Goal: Information Seeking & Learning: Learn about a topic

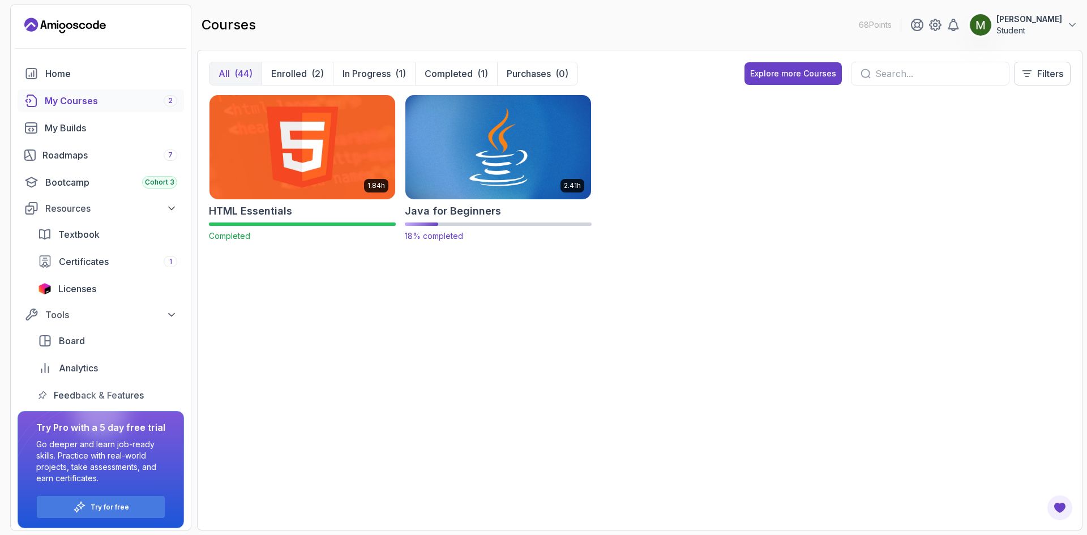
click at [467, 192] on img at bounding box center [498, 146] width 195 height 109
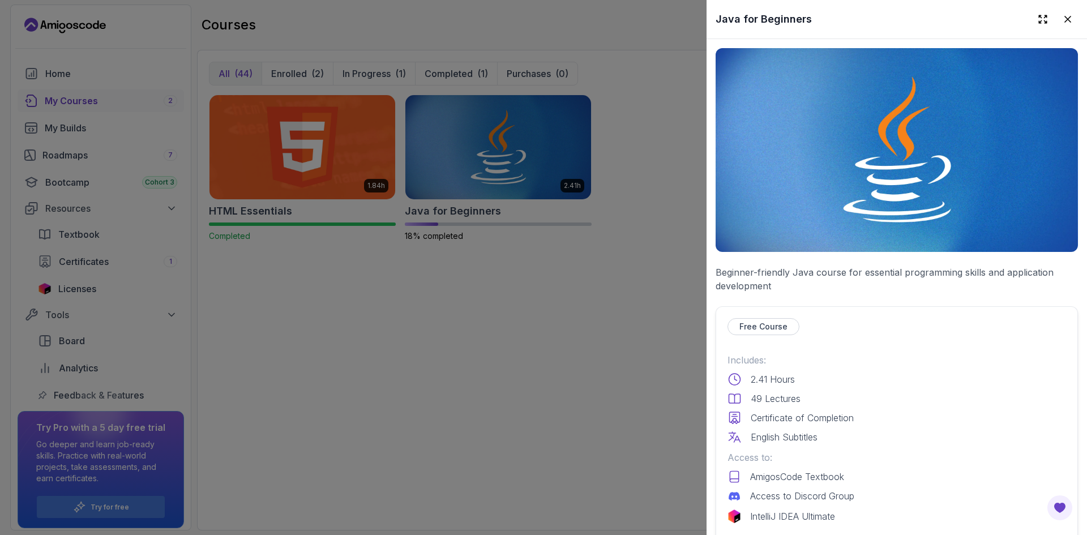
scroll to position [189, 0]
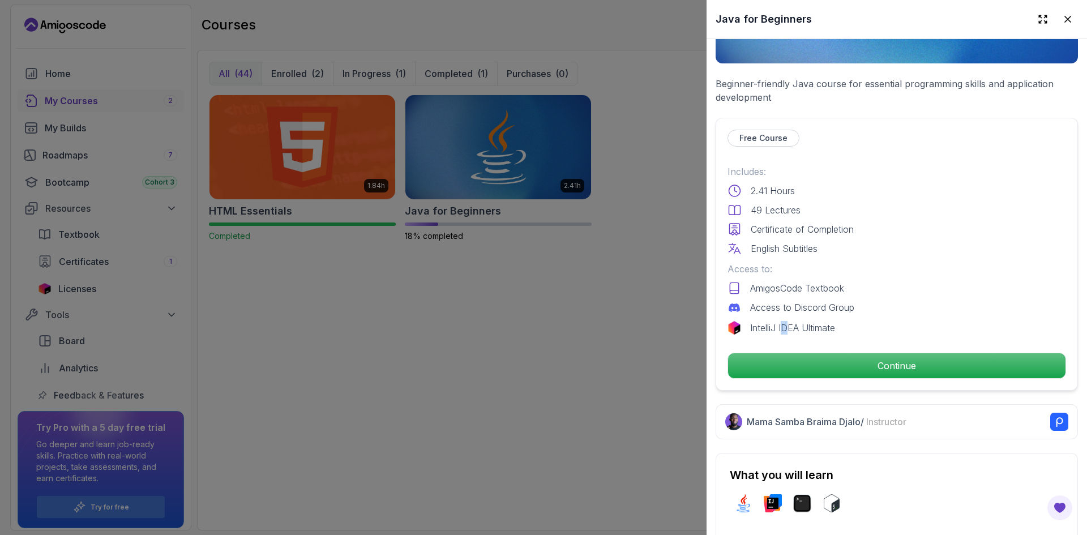
click at [785, 324] on p "IntelliJ IDEA Ultimate" at bounding box center [792, 328] width 85 height 14
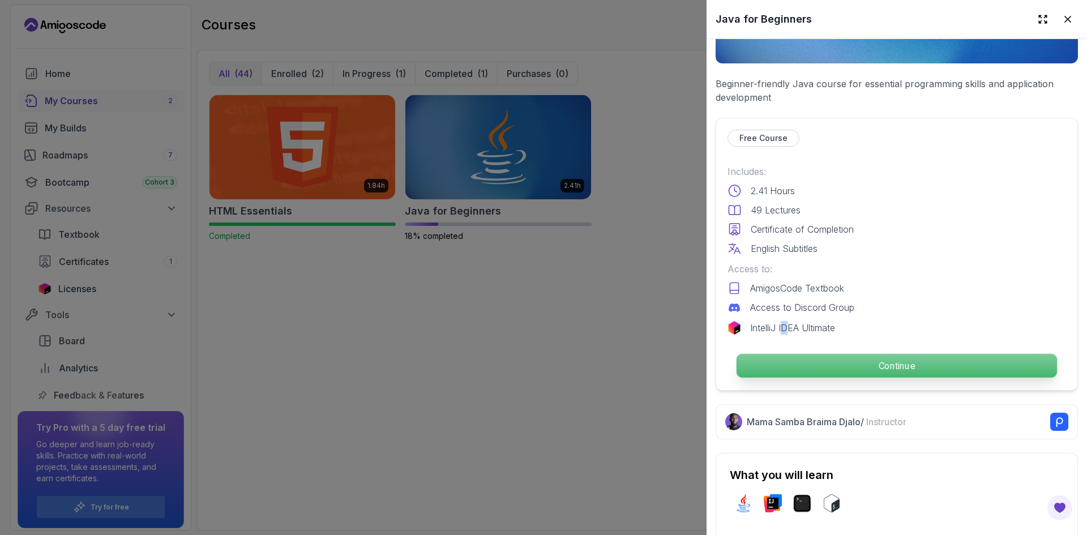
click at [837, 354] on p "Continue" at bounding box center [897, 366] width 320 height 24
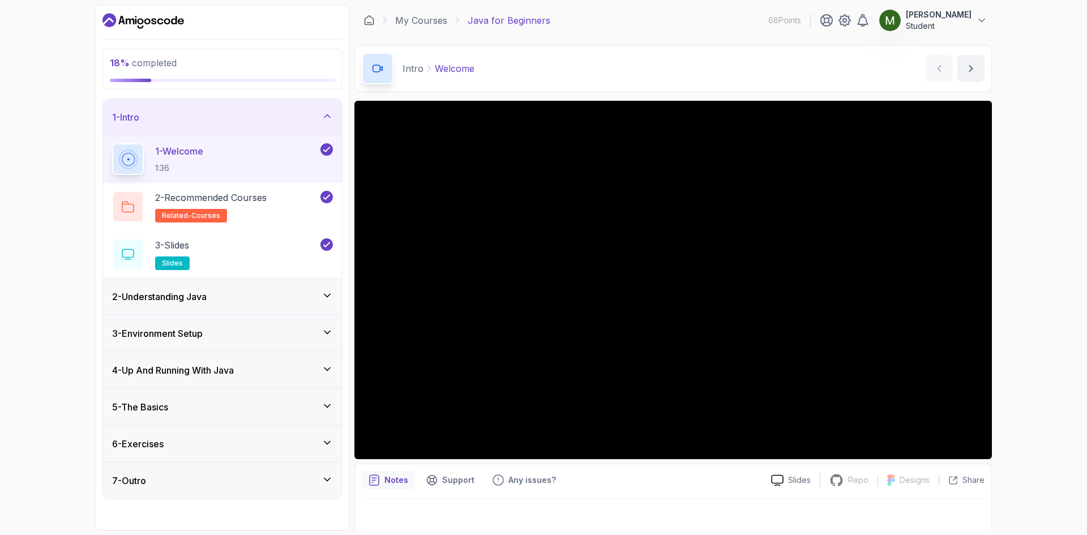
click at [258, 299] on div "2 - Understanding Java" at bounding box center [222, 297] width 221 height 14
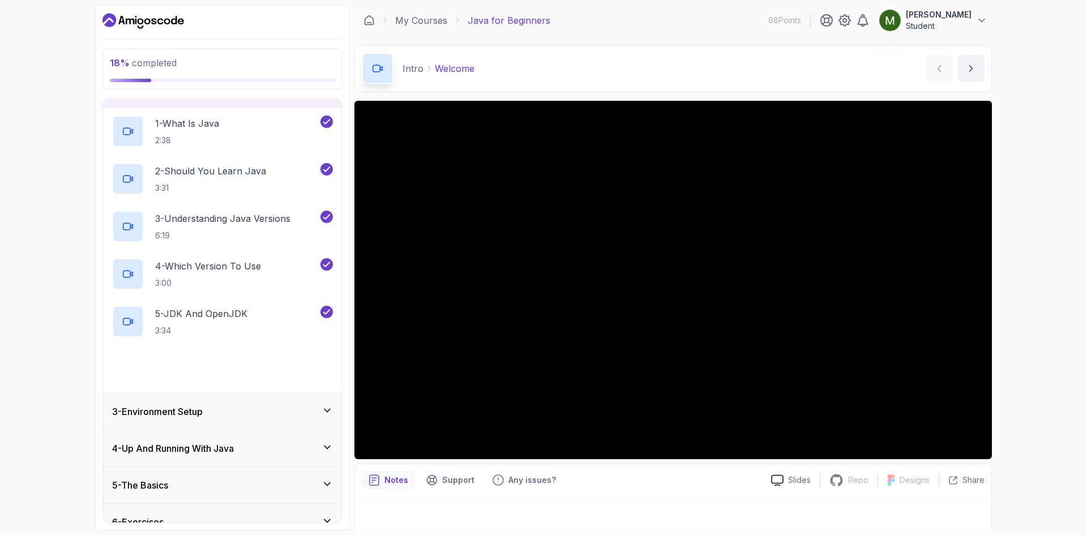
scroll to position [119, 0]
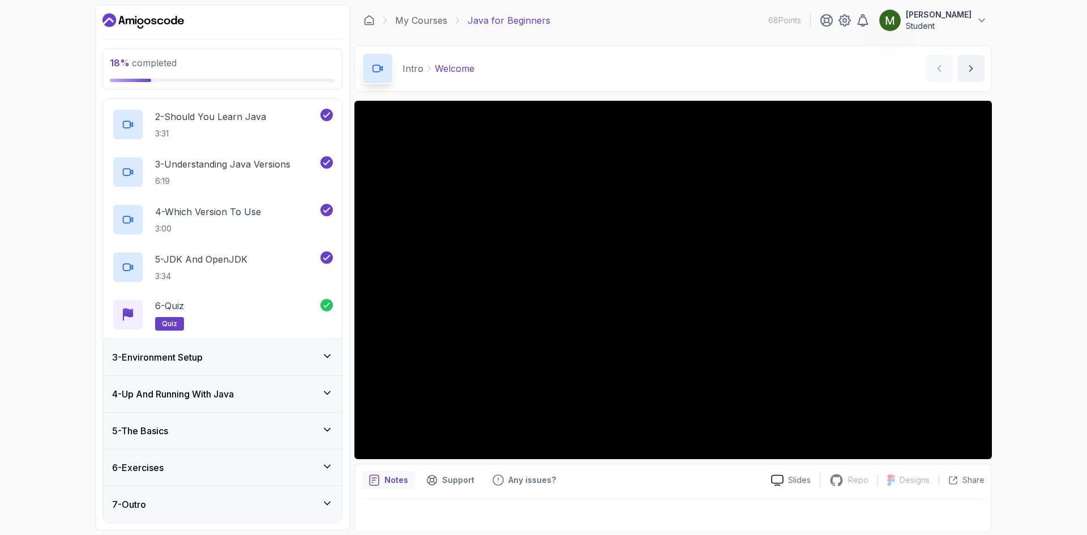
click at [268, 361] on div "3 - Environment Setup" at bounding box center [222, 357] width 221 height 14
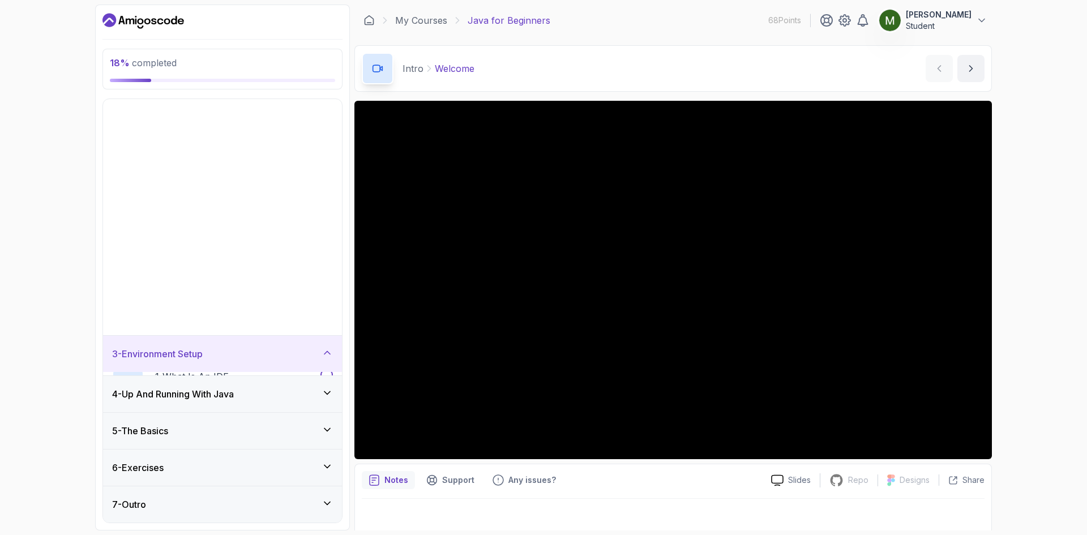
scroll to position [0, 0]
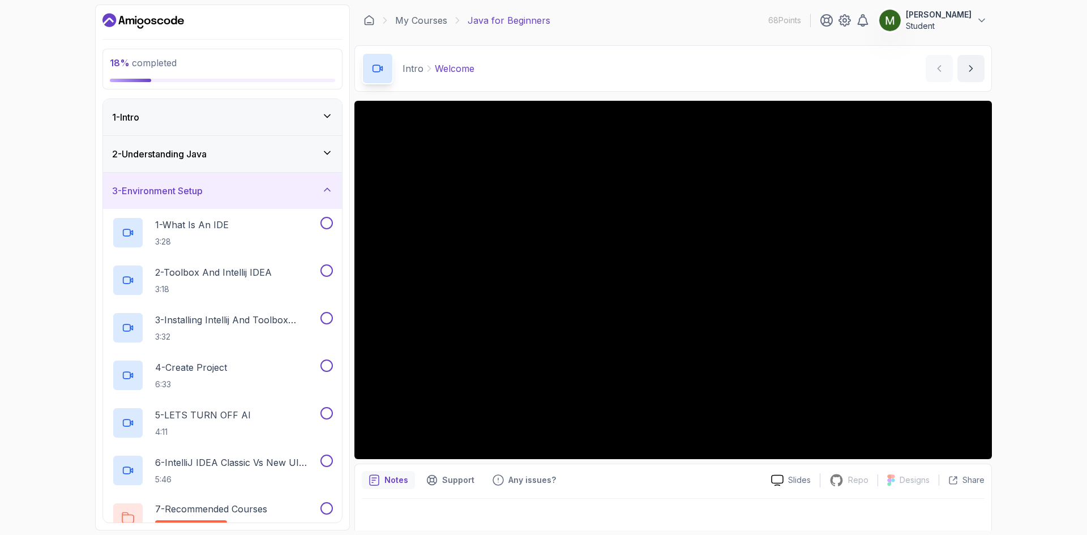
click at [266, 163] on div "2 - Understanding Java" at bounding box center [222, 154] width 239 height 36
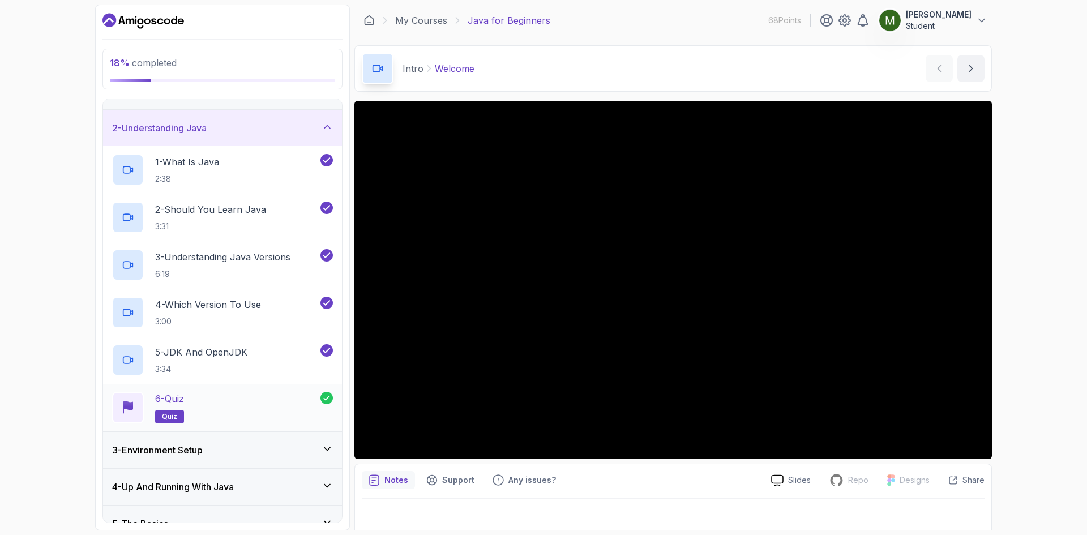
scroll to position [95, 0]
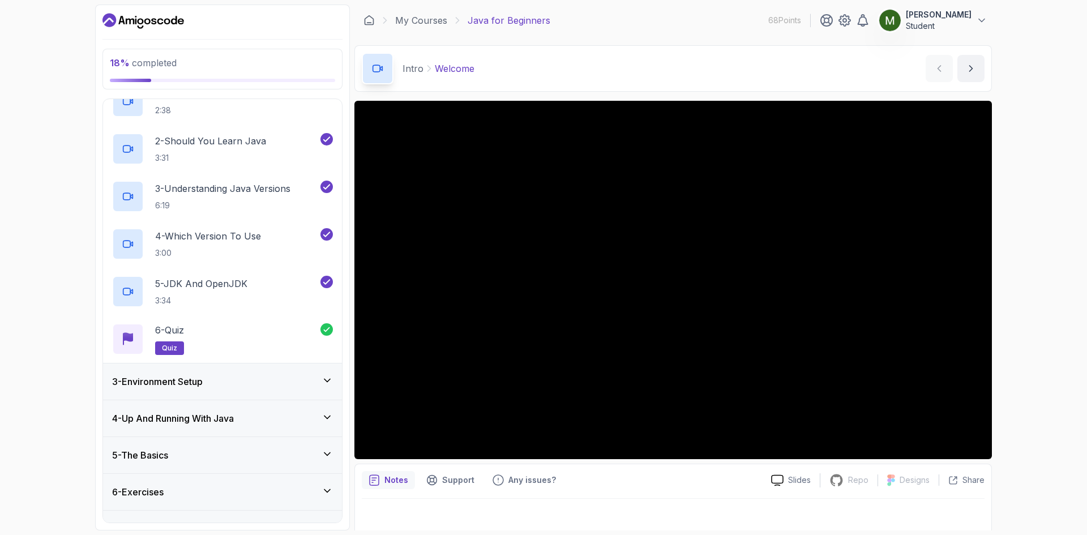
click at [252, 374] on div "3 - Environment Setup" at bounding box center [222, 381] width 239 height 36
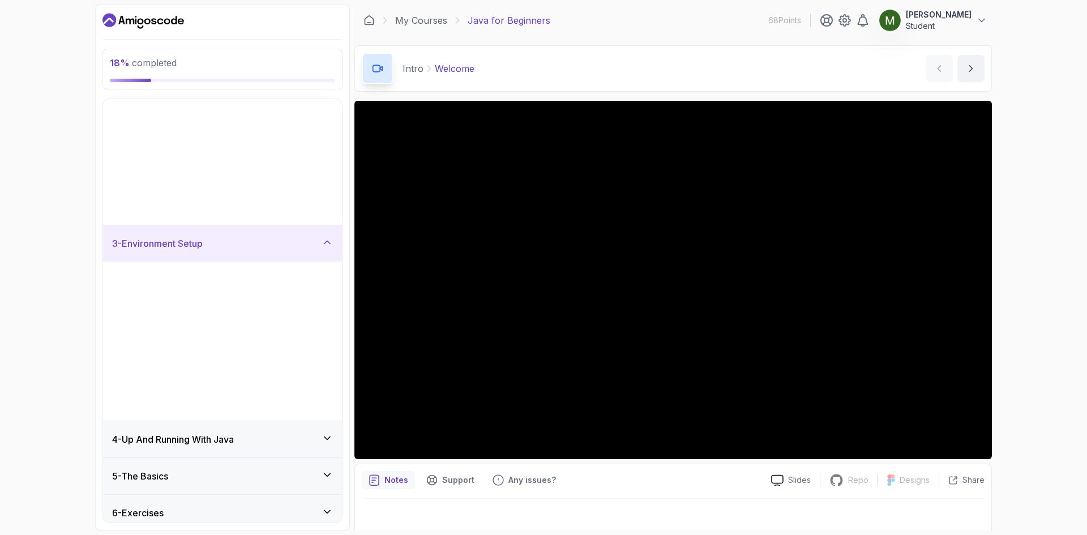
scroll to position [0, 0]
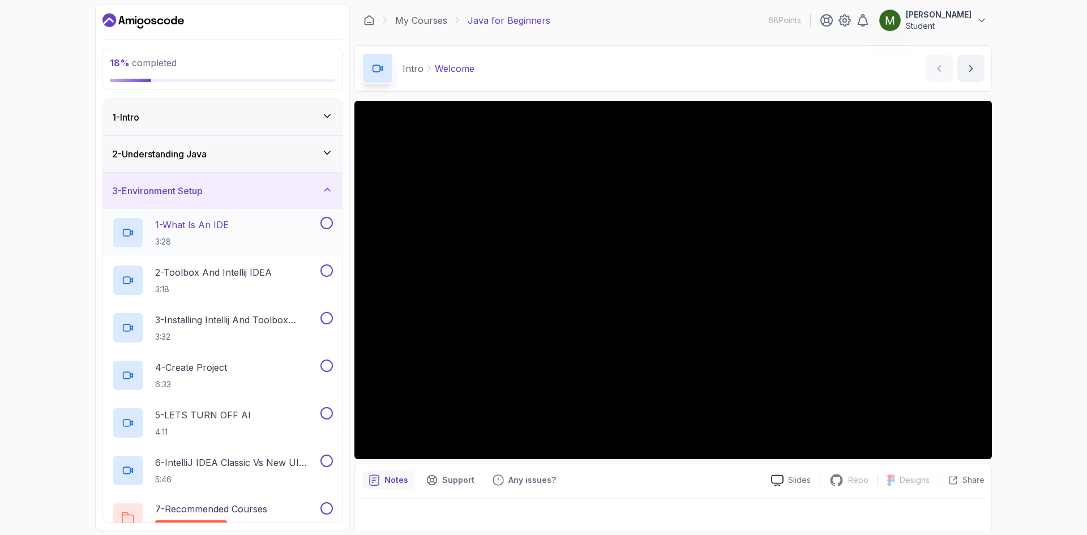
click at [260, 226] on div "1 - What Is An IDE 3:28" at bounding box center [215, 233] width 206 height 32
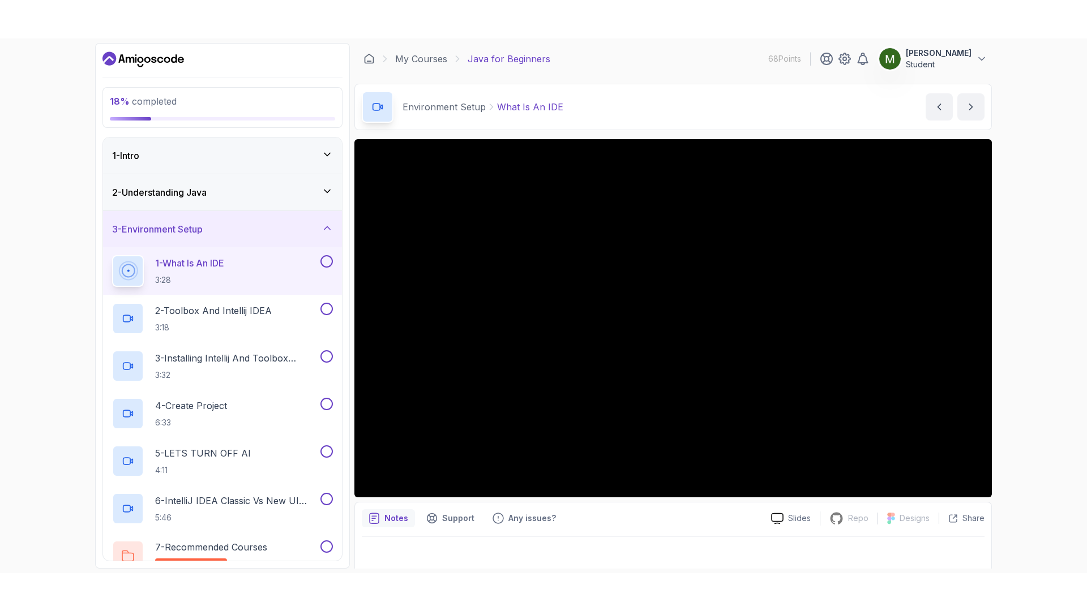
scroll to position [7, 0]
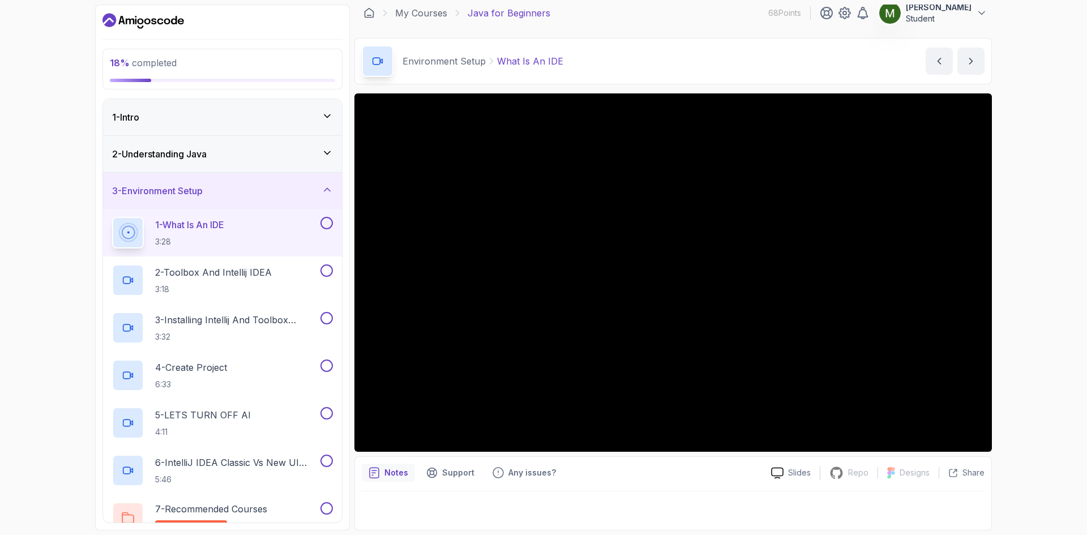
click at [665, 483] on div "Notes Support Any issues? Slides Repo Repository not available Designs Design n…" at bounding box center [672, 493] width 637 height 74
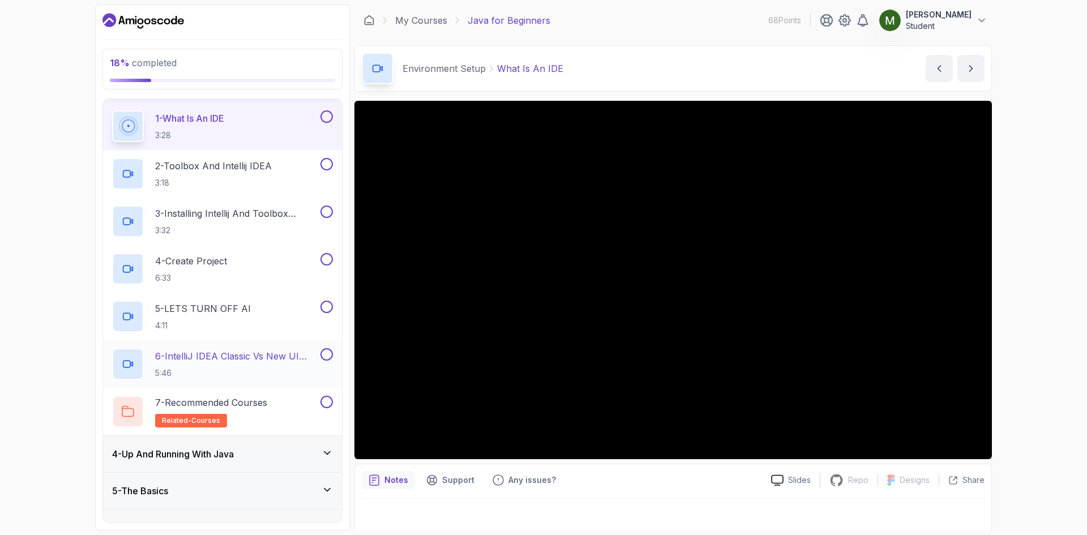
scroll to position [166, 0]
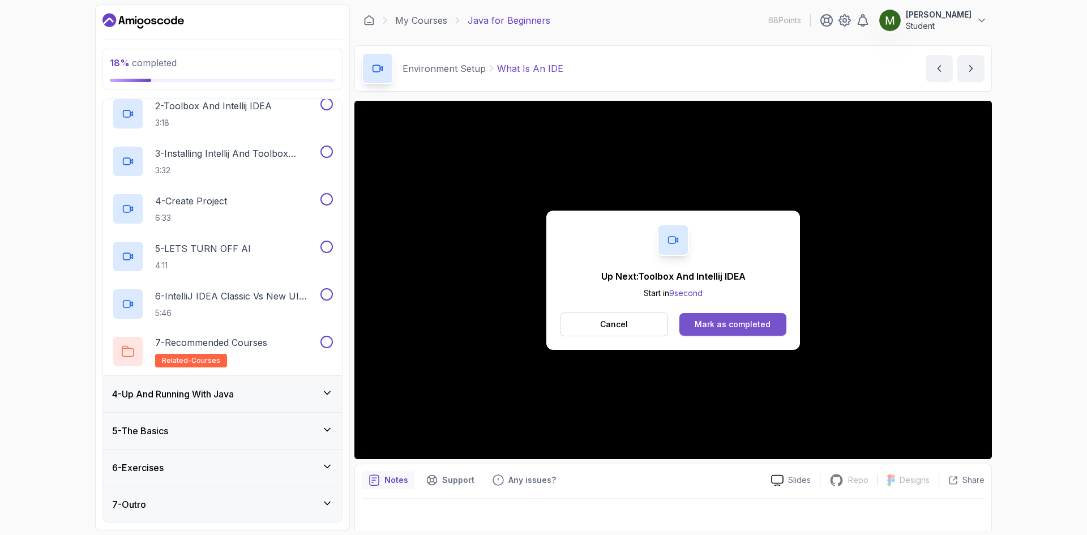
click at [716, 326] on div "Mark as completed" at bounding box center [733, 324] width 76 height 11
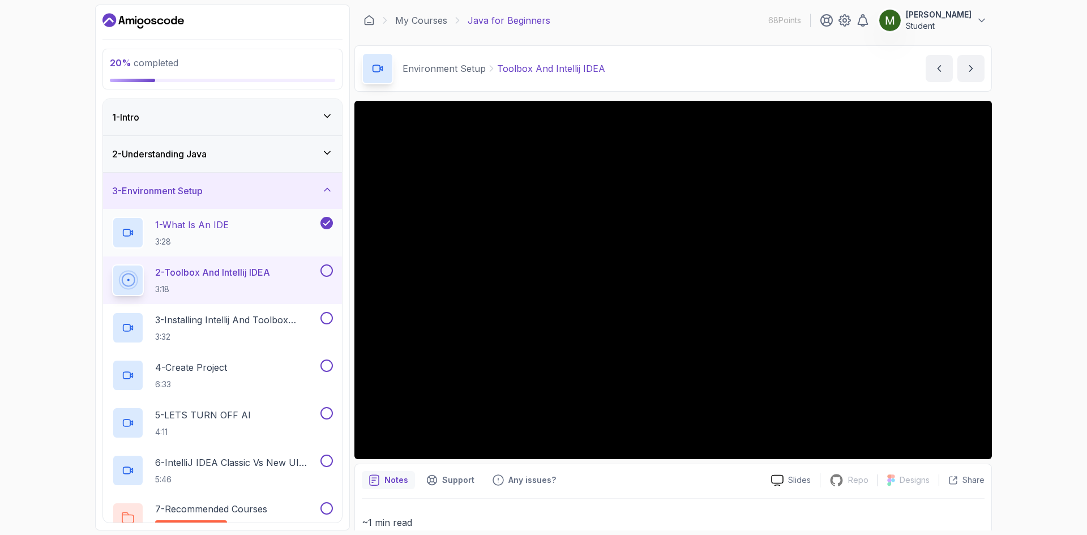
click at [256, 236] on div "1 - What Is An IDE 3:28" at bounding box center [215, 233] width 206 height 32
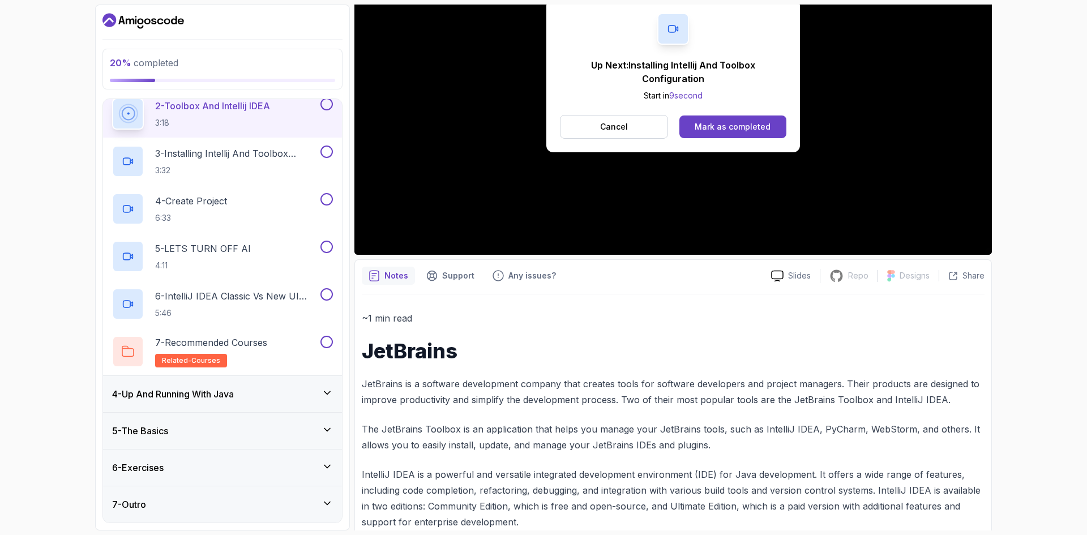
scroll to position [145, 0]
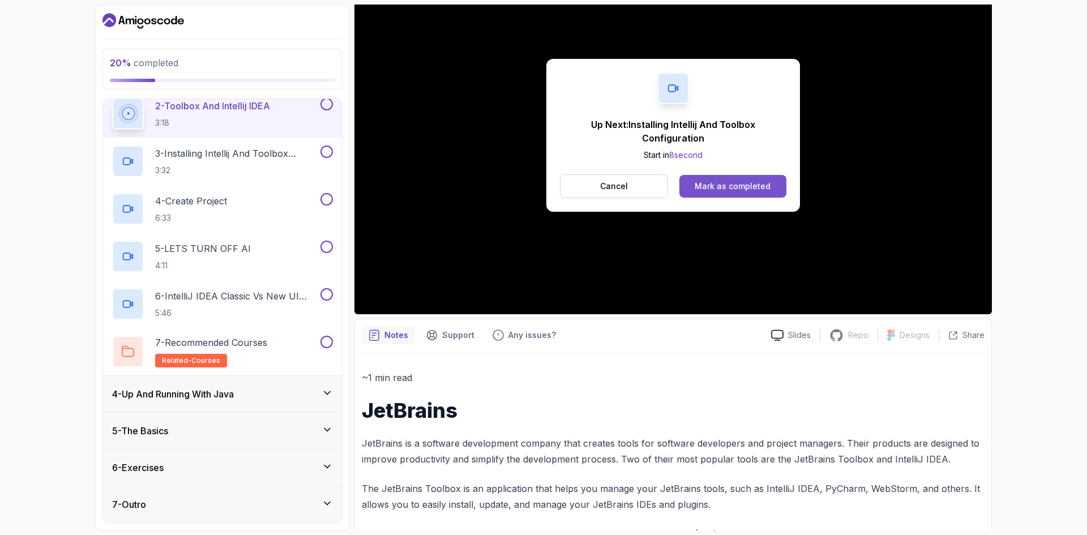
click at [732, 192] on button "Mark as completed" at bounding box center [732, 186] width 107 height 23
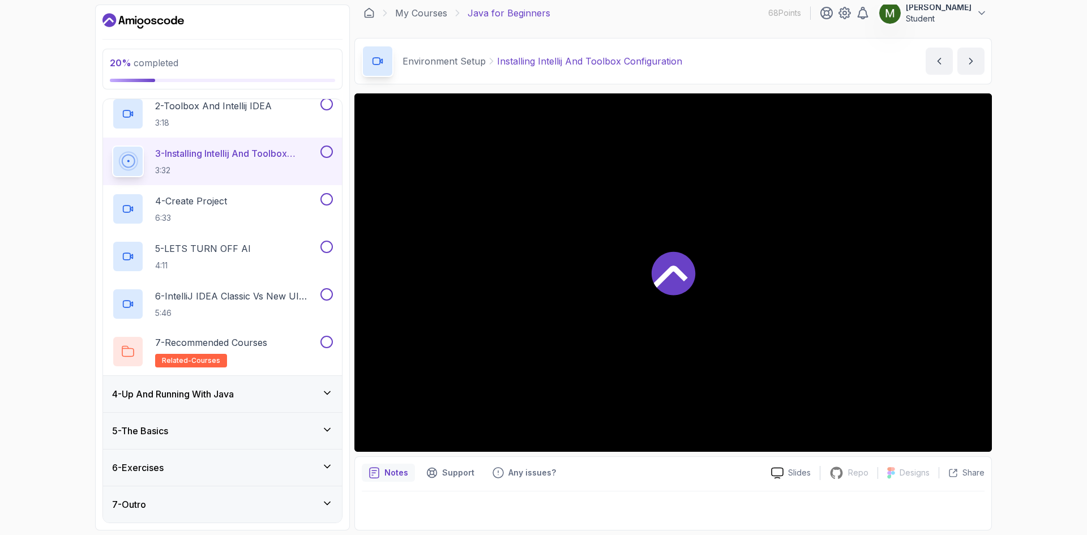
scroll to position [7, 0]
